Goal: Communication & Community: Participate in discussion

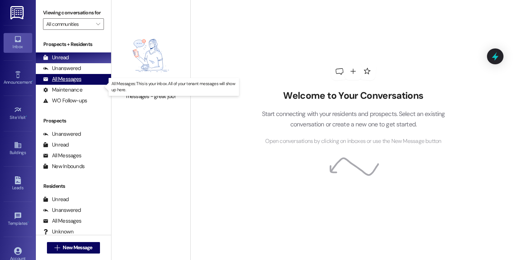
click at [78, 83] on div "All Messages" at bounding box center [62, 79] width 38 height 8
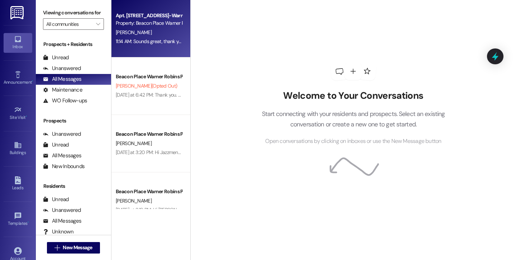
click at [165, 40] on div "11:14 AM: Sounds great, thank you!! :) 11:14 AM: Sounds great, thank you!! :)" at bounding box center [153, 41] width 74 height 6
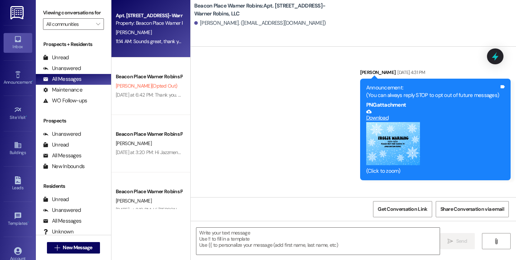
scroll to position [1913, 0]
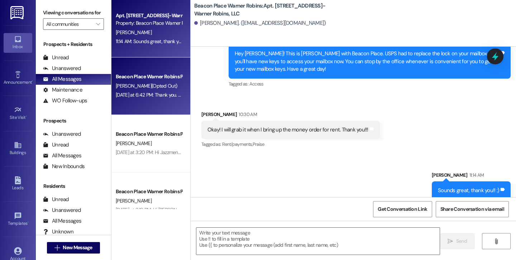
click at [165, 88] on div "[PERSON_NAME] (Opted Out)" at bounding box center [149, 85] width 68 height 9
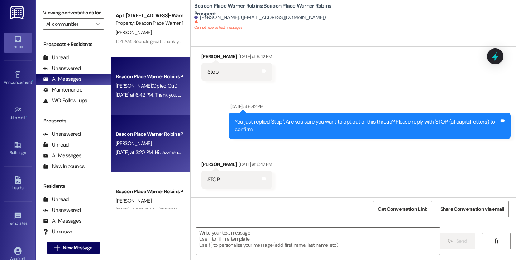
scroll to position [86, 0]
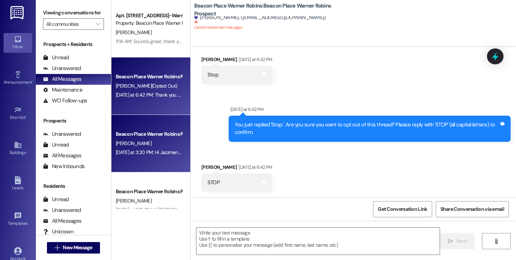
click at [169, 128] on div "Beacon Place Warner Robins Prospect [PERSON_NAME] [DATE] at 3:20 PM: Hi Jazzmen…" at bounding box center [151, 143] width 79 height 57
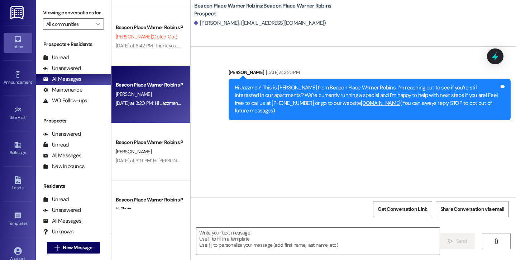
scroll to position [71, 0]
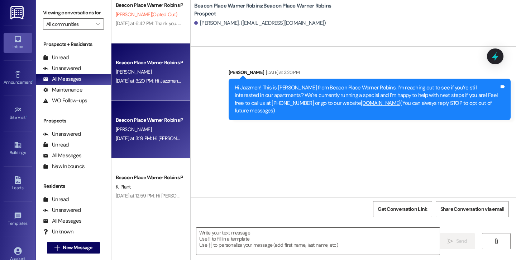
click at [155, 126] on div "[PERSON_NAME]" at bounding box center [149, 129] width 68 height 9
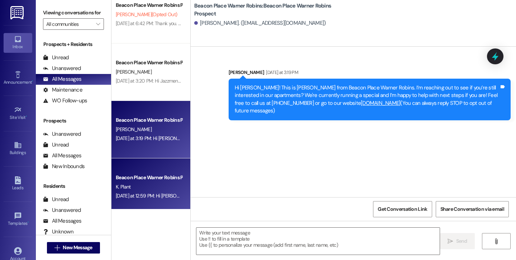
click at [154, 173] on div "Beacon Place Warner Robins Prospect" at bounding box center [149, 177] width 68 height 9
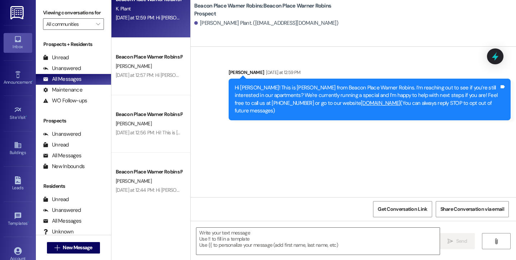
scroll to position [251, 0]
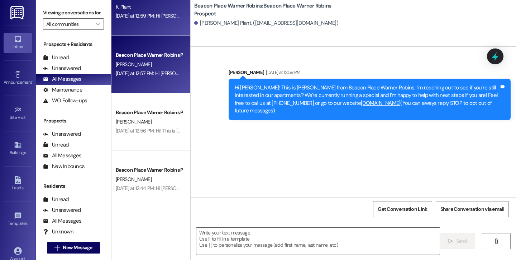
click at [141, 74] on div "[DATE] at 12:57 PM: Hi [PERSON_NAME]! This is [PERSON_NAME] from Beacon Place W…" at bounding box center [515, 73] width 799 height 6
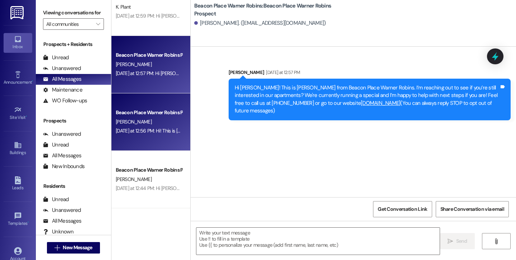
click at [147, 109] on div "Beacon Place Warner Robins Prospect" at bounding box center [149, 113] width 66 height 8
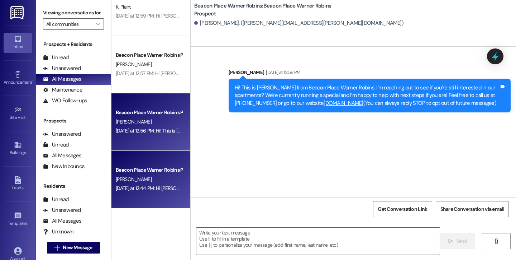
click at [148, 163] on div "Beacon Place Warner Robins Prospect [PERSON_NAME] [DATE] at 12:44 PM: Hi [PERSO…" at bounding box center [151, 179] width 79 height 57
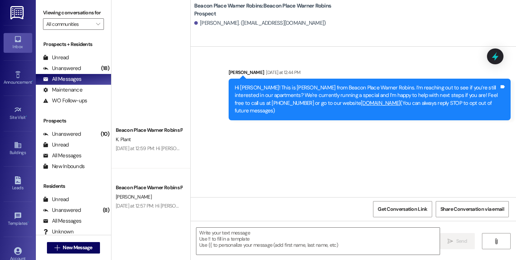
scroll to position [0, 0]
